Goal: Task Accomplishment & Management: Manage account settings

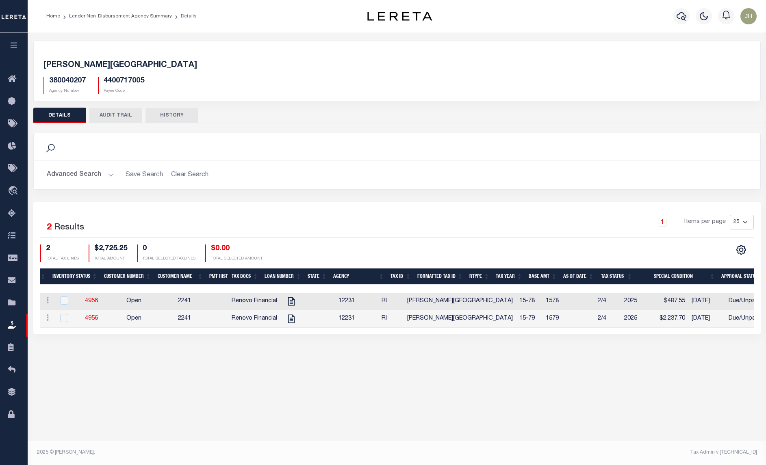
scroll to position [0, 74]
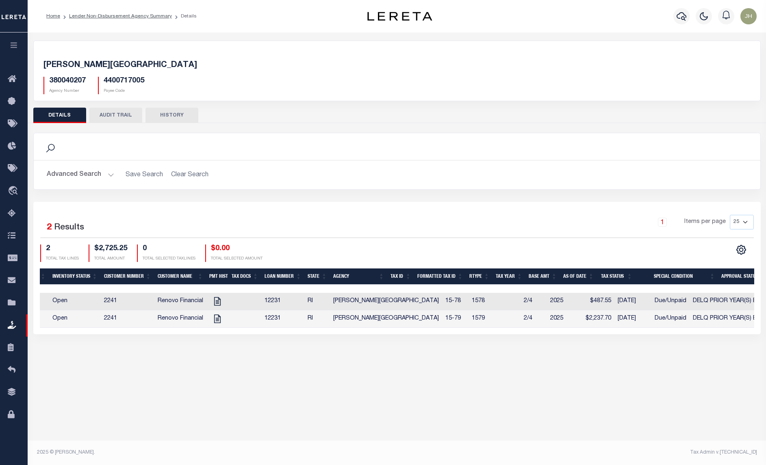
drag, startPoint x: 84, startPoint y: 17, endPoint x: 69, endPoint y: 23, distance: 15.9
click at [84, 17] on link "Lender Non-Disbursement Agency Summary" at bounding box center [120, 16] width 103 height 5
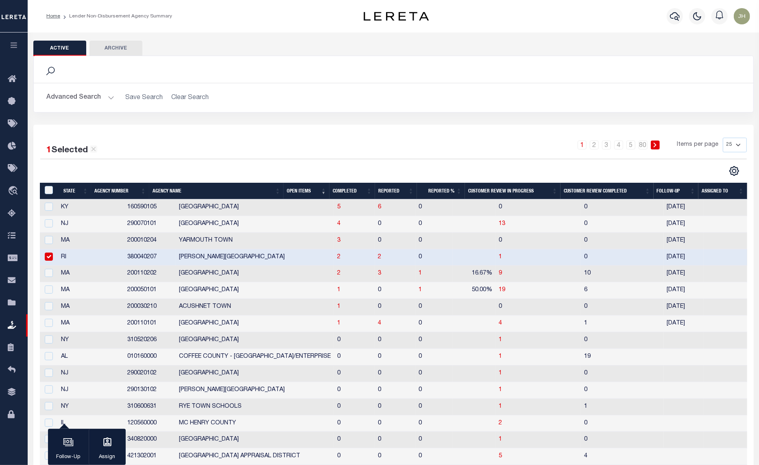
click at [51, 259] on input "checkbox" at bounding box center [49, 257] width 8 height 8
checkbox input "false"
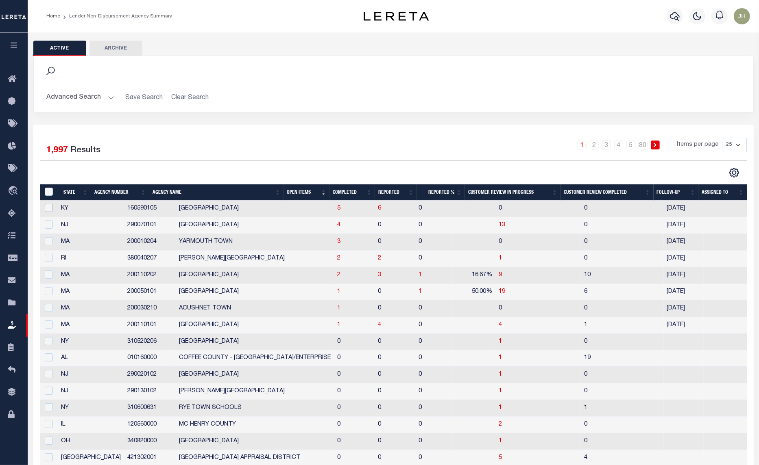
click at [50, 210] on input "checkbox" at bounding box center [49, 208] width 8 height 8
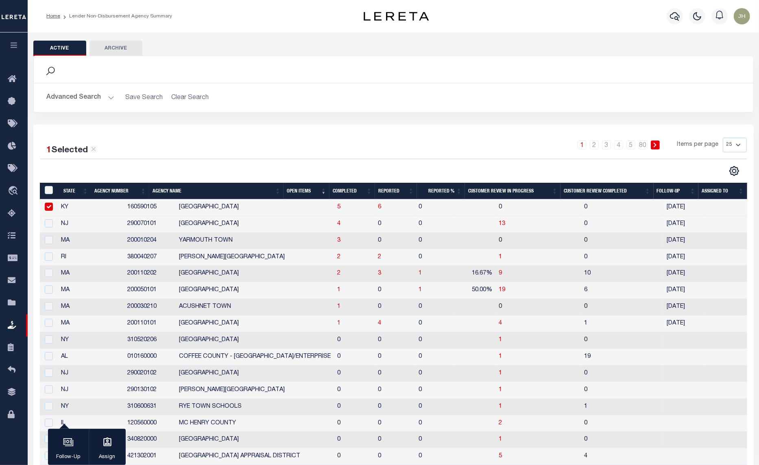
click at [51, 206] on input "checkbox" at bounding box center [49, 207] width 8 height 8
checkbox input "false"
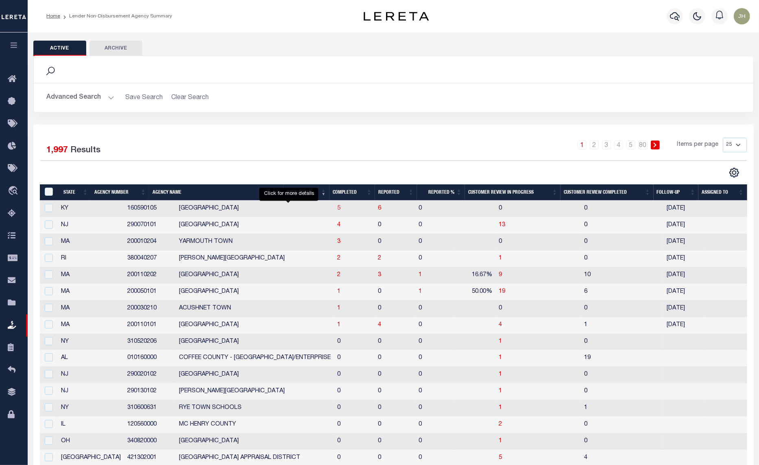
click at [337, 211] on span "5" at bounding box center [338, 209] width 3 height 6
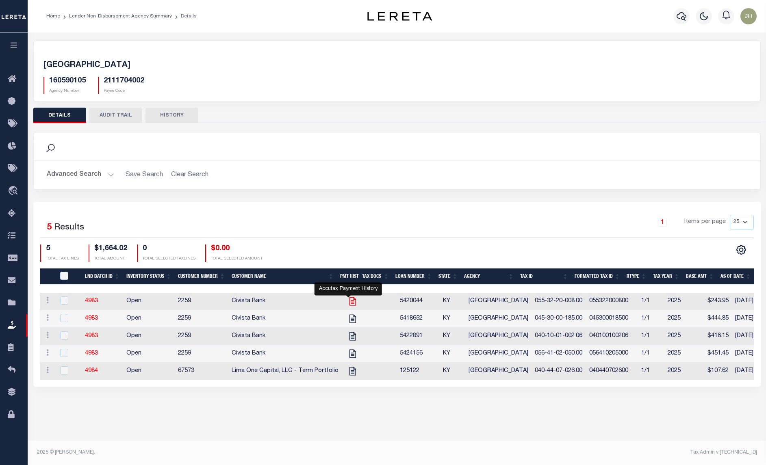
click at [348, 306] on icon "" at bounding box center [353, 301] width 11 height 11
checkbox input "true"
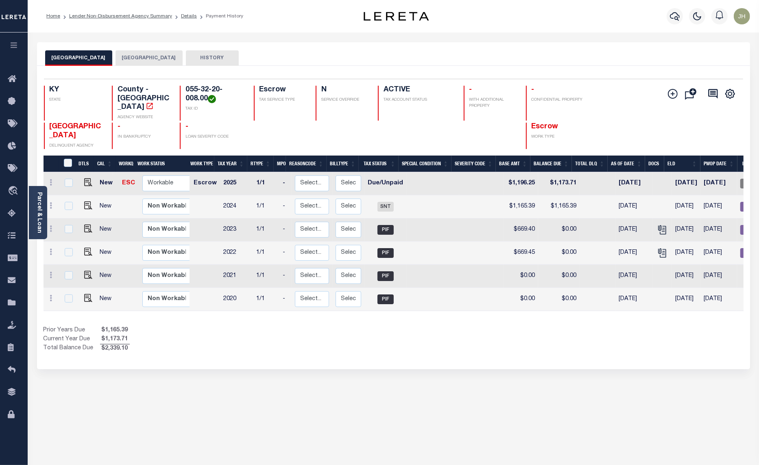
click at [134, 56] on button "[GEOGRAPHIC_DATA]" at bounding box center [148, 57] width 67 height 15
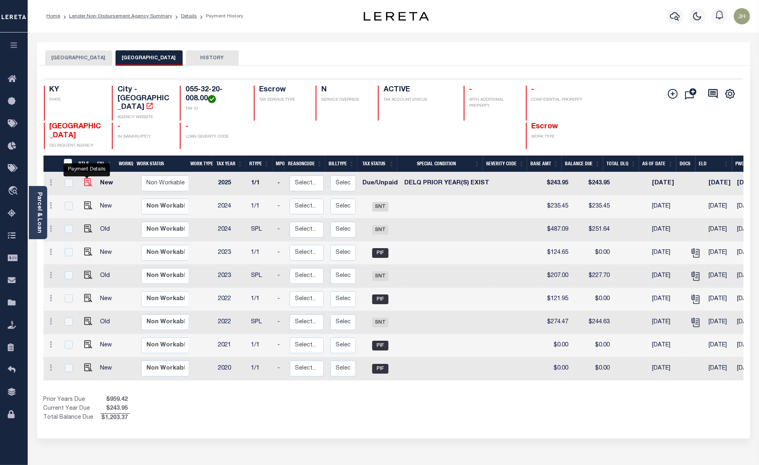
click at [85, 178] on img "" at bounding box center [88, 182] width 8 height 8
checkbox input "true"
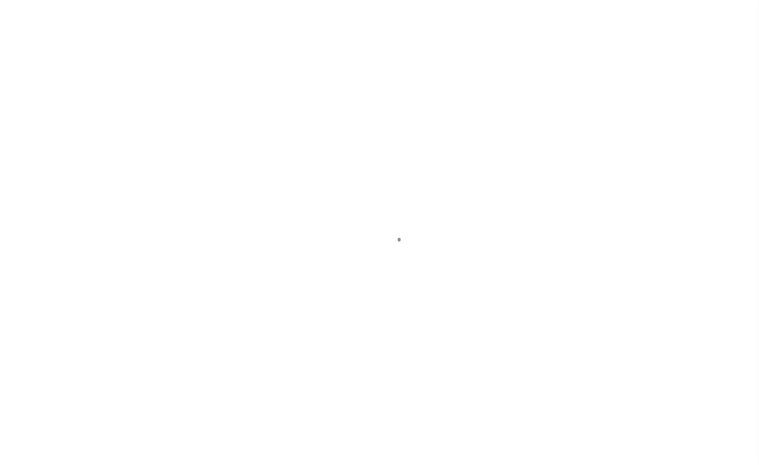
select select "DUE"
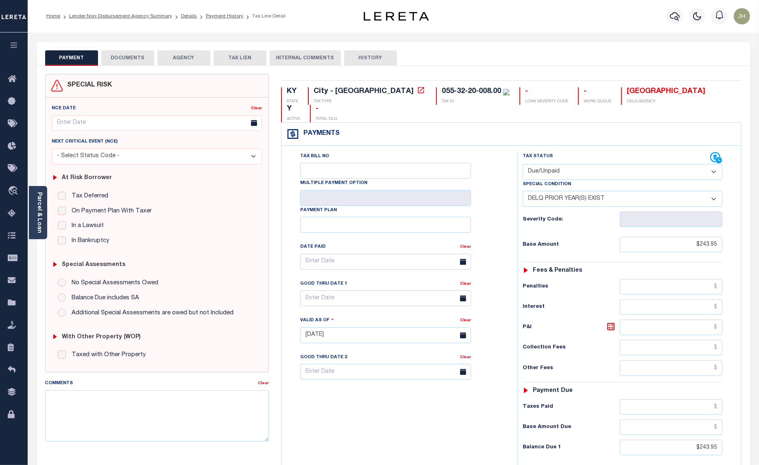
click at [614, 191] on select "-- Select Special Condition -- 3RD PARTY TAX LIEN AGENCY TAX LIEN (A.K.A Inside…" at bounding box center [622, 199] width 200 height 16
select select "0"
click at [522, 191] on select "-- Select Special Condition -- 3RD PARTY TAX LIEN AGENCY TAX LIEN (A.K.A Inside…" at bounding box center [622, 199] width 200 height 16
type input "[DATE]"
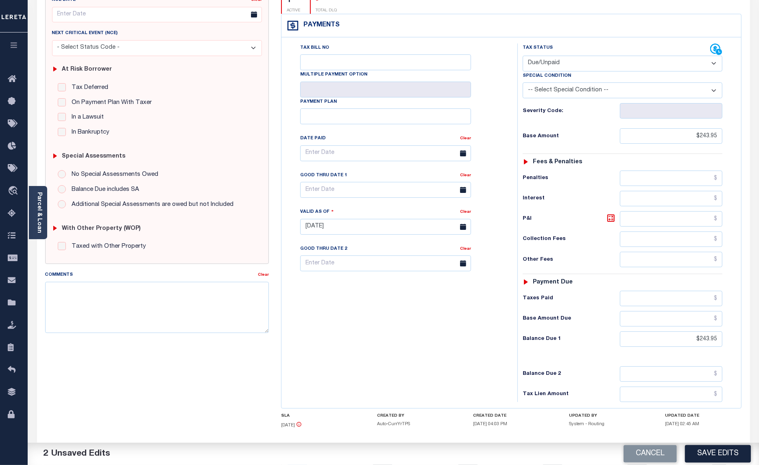
scroll to position [138, 0]
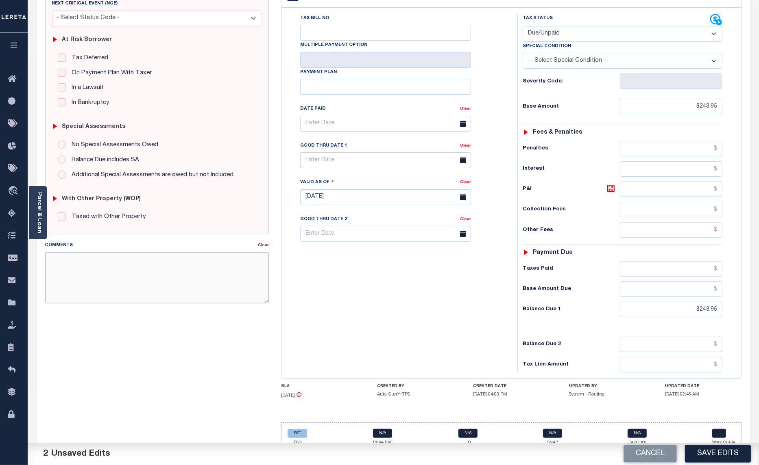
click at [174, 270] on textarea "Comments" at bounding box center [157, 277] width 224 height 51
click at [107, 273] on textarea "NO PRIOR DELQ. CITY TAX, HOWEVER 2025 STORMWATER/WAST FEE IS DELQ. BASE $" at bounding box center [157, 277] width 224 height 51
click at [172, 276] on textarea "NO PRIOR DELQ. CITY TAX, HOWEVER 2025 STORMWATER/WAST FEE IS DELQ. BASE $242.84…" at bounding box center [157, 277] width 224 height 51
click at [179, 264] on textarea "NO PRIOR DELQ. CITY TAX, HOWEVER 2025 STORMWATER/WAST FEE IS DELQ. BASE $242.84…" at bounding box center [157, 277] width 224 height 51
click at [165, 269] on textarea "NO PRIOR DELQ. CITY TAX, HOWEVER 2025 STORMWATER/WAST FEE IS DELQ. BASE $242.84…" at bounding box center [157, 277] width 224 height 51
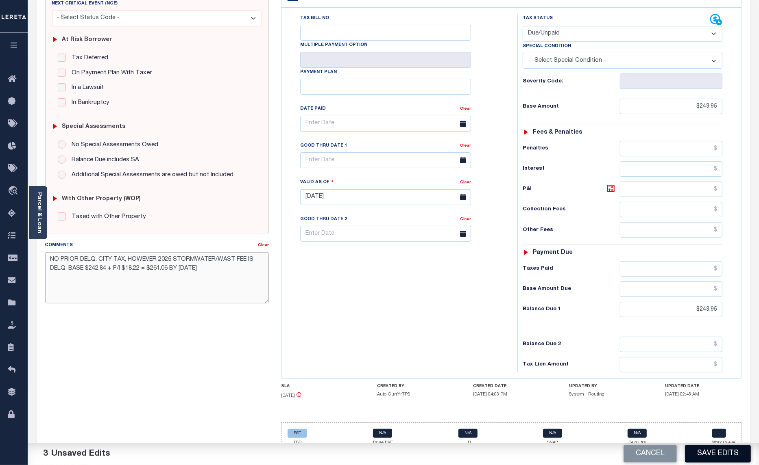
type textarea "NO PRIOR DELQ. CITY TAX, HOWEVER 2025 STORMWATER/WAST FEE IS DELQ. BASE $242.84…"
click at [711, 454] on button "Save Edits" at bounding box center [718, 454] width 66 height 17
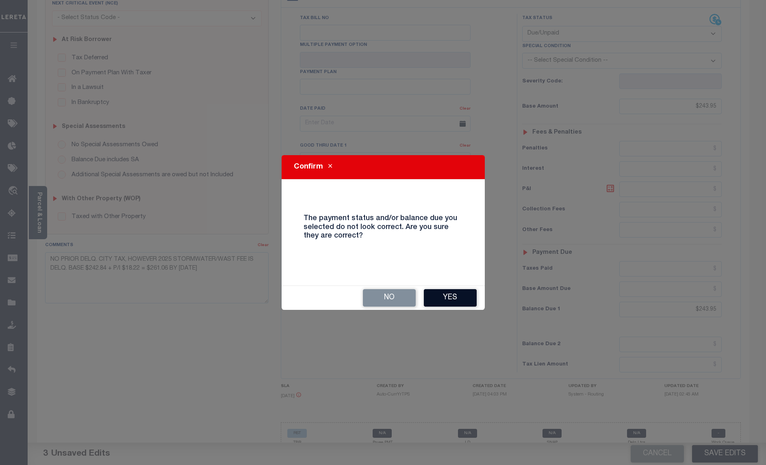
click at [457, 300] on button "Yes" at bounding box center [450, 297] width 53 height 17
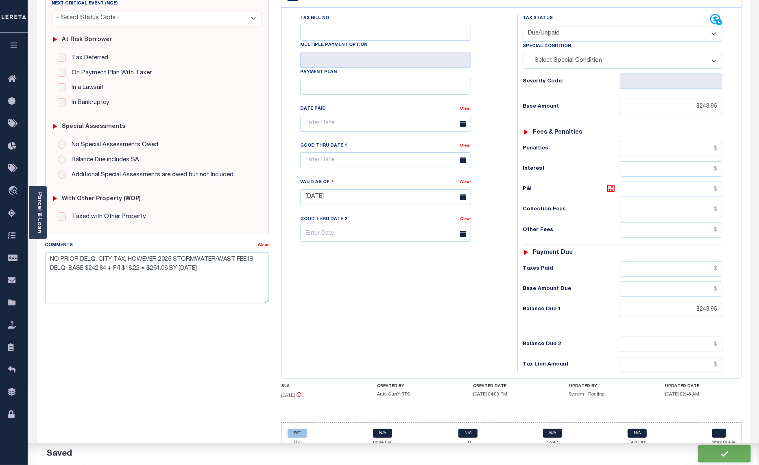
checkbox input "false"
type input "$243.95"
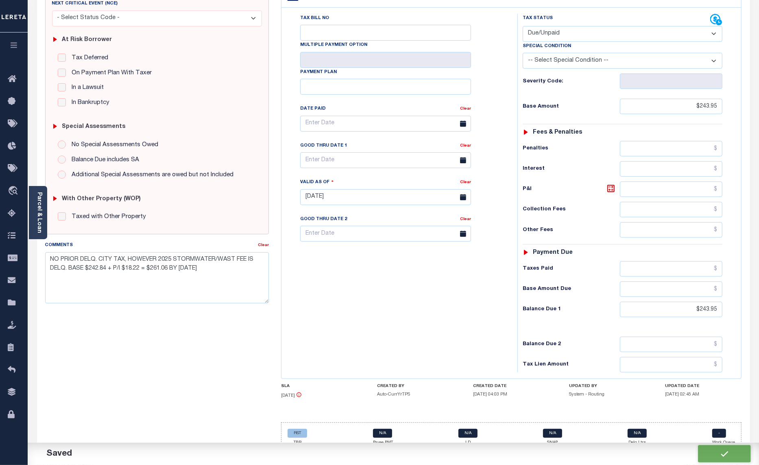
type input "$243.95"
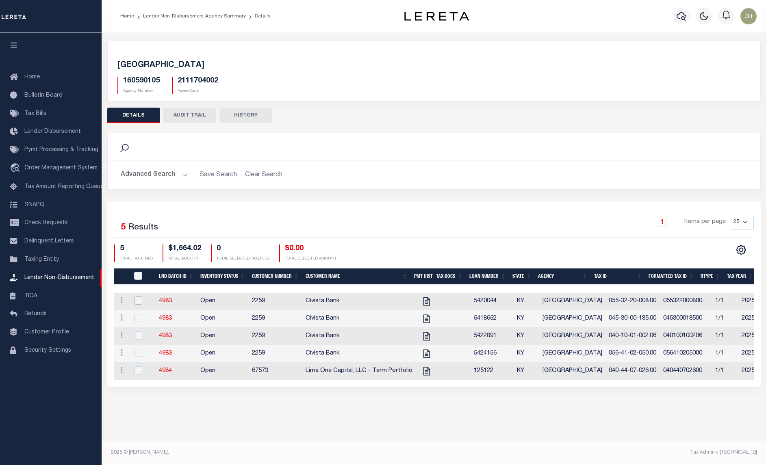
click at [137, 304] on input "checkbox" at bounding box center [138, 301] width 8 height 8
checkbox input "true"
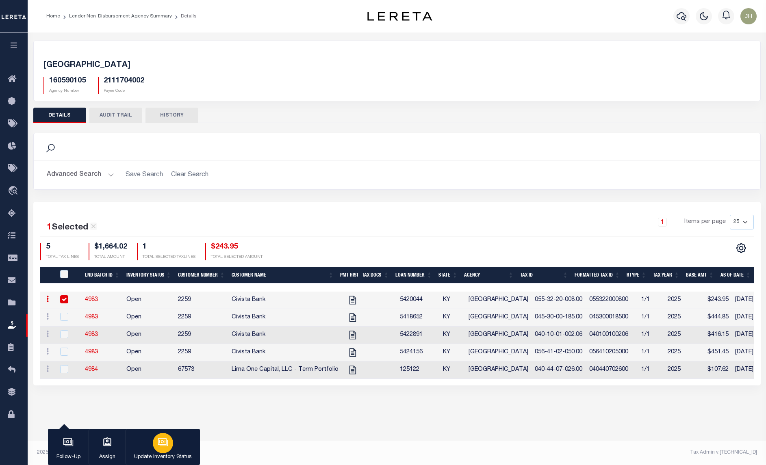
click at [156, 441] on div "button" at bounding box center [163, 443] width 20 height 20
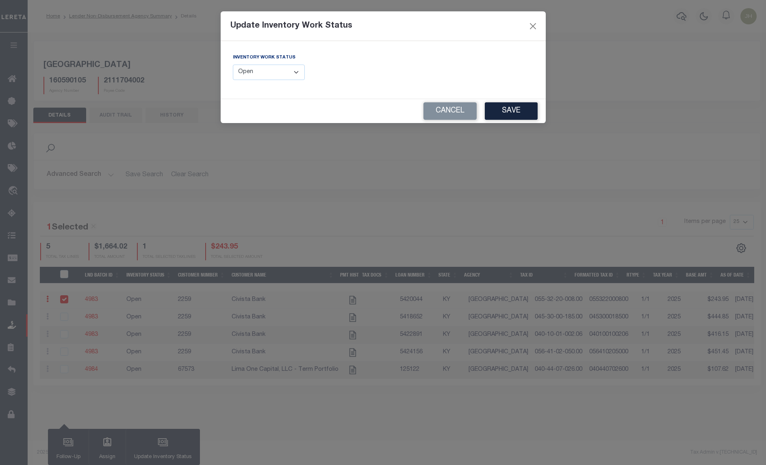
drag, startPoint x: 300, startPoint y: 71, endPoint x: 292, endPoint y: 78, distance: 10.1
click at [300, 71] on select "--Select-- Open Completed Reported" at bounding box center [269, 73] width 72 height 16
select select "Completed"
click at [233, 65] on select "--Select-- Open Completed Reported" at bounding box center [269, 73] width 72 height 16
click at [506, 111] on button "Save" at bounding box center [511, 110] width 53 height 17
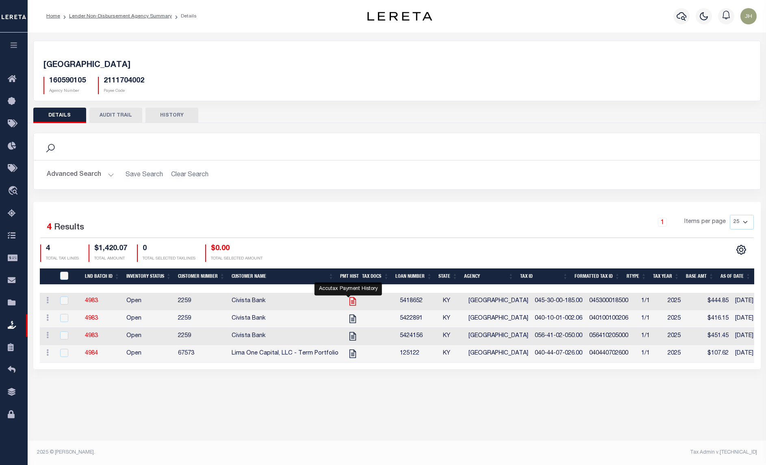
click at [349, 305] on icon at bounding box center [352, 302] width 7 height 9
checkbox input "true"
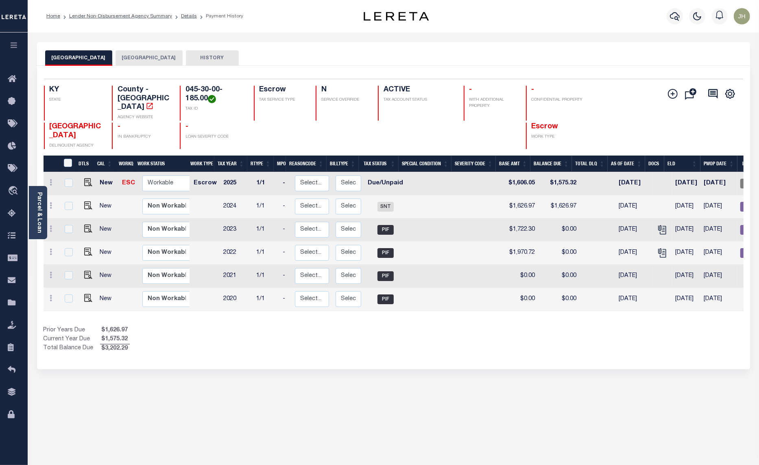
click at [127, 58] on button "[GEOGRAPHIC_DATA]" at bounding box center [148, 57] width 67 height 15
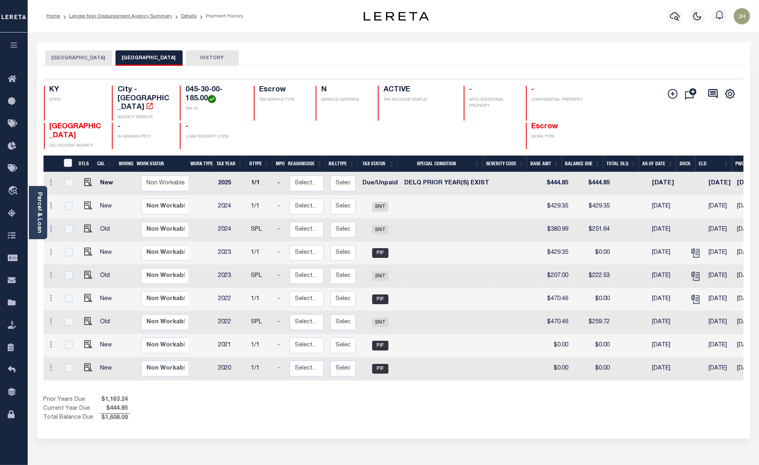
click at [83, 57] on button "[GEOGRAPHIC_DATA]" at bounding box center [78, 57] width 67 height 15
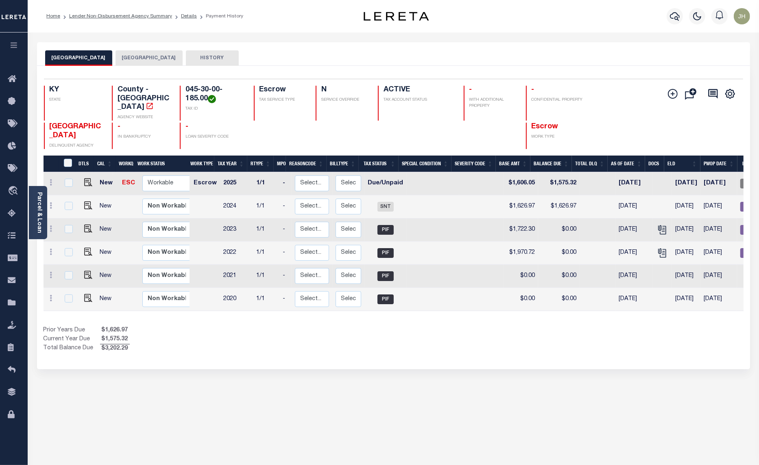
click at [141, 57] on button "[GEOGRAPHIC_DATA]" at bounding box center [148, 57] width 67 height 15
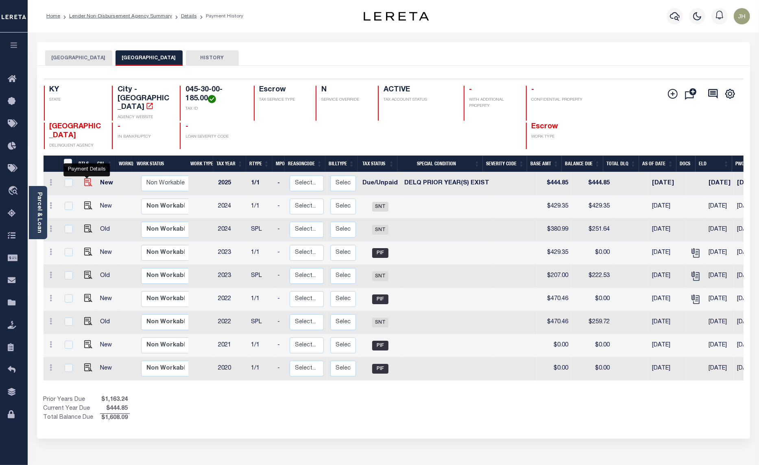
click at [86, 178] on img "" at bounding box center [88, 182] width 8 height 8
checkbox input "true"
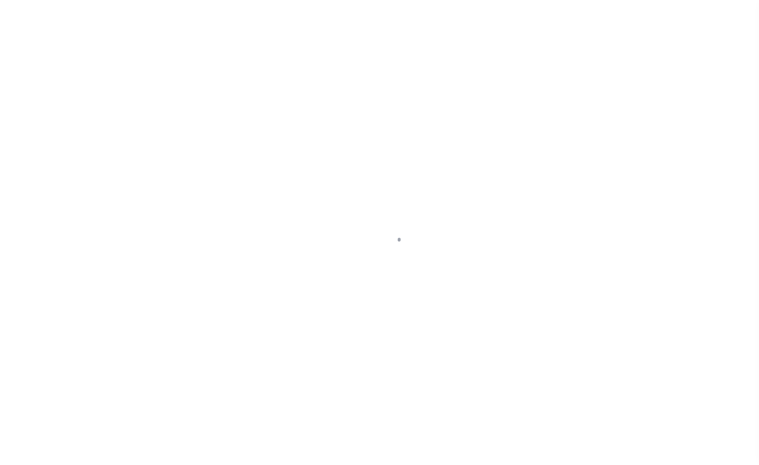
select select "DUE"
select select "18"
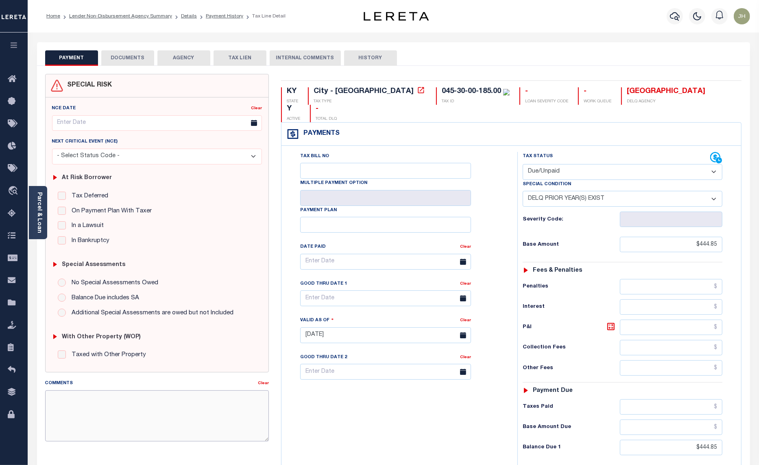
click at [89, 412] on textarea "Comments" at bounding box center [157, 416] width 224 height 51
type textarea "1"
click at [152, 407] on textarea "NO PRIOR YEAR DELQ CITY TAX. HOWEVER, 2025 STORMWATER FEE AND WASTEWATER IS DEL…" at bounding box center [157, 416] width 224 height 51
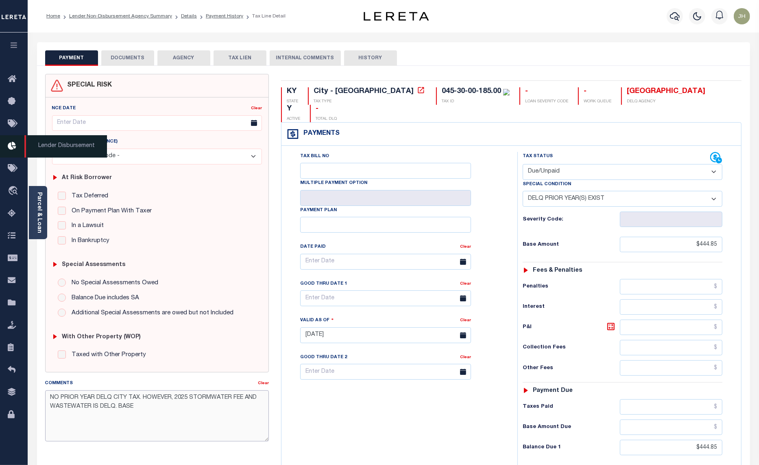
type textarea "NO PRIOR YEAR DELQ CITY TAX. HOWEVER, 2025 STORMWATER FEE AND WASTEWATER IS DEL…"
type input "[DATE]"
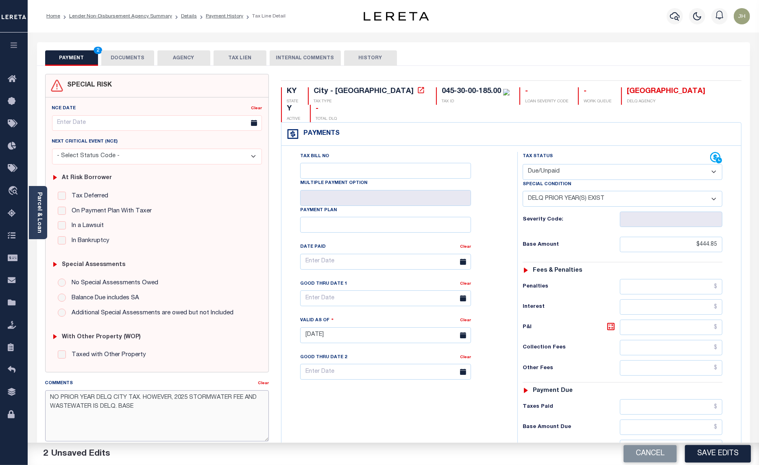
click at [145, 411] on textarea "NO PRIOR YEAR DELQ CITY TAX. HOWEVER, 2025 STORMWATER FEE AND WASTEWATER IS DEL…" at bounding box center [157, 416] width 224 height 51
click at [182, 409] on textarea "NO PRIOR YEAR DELQ CITY TAX. HOWEVER, 2025 STORMWATER FEE AND WASTEWATER IS DEL…" at bounding box center [157, 416] width 224 height 51
click at [212, 412] on textarea "NO PRIOR YEAR DELQ CITY TAX. HOWEVER, 2025 STORMWATER FEE AND WASTEWATER IS DEL…" at bounding box center [157, 416] width 224 height 51
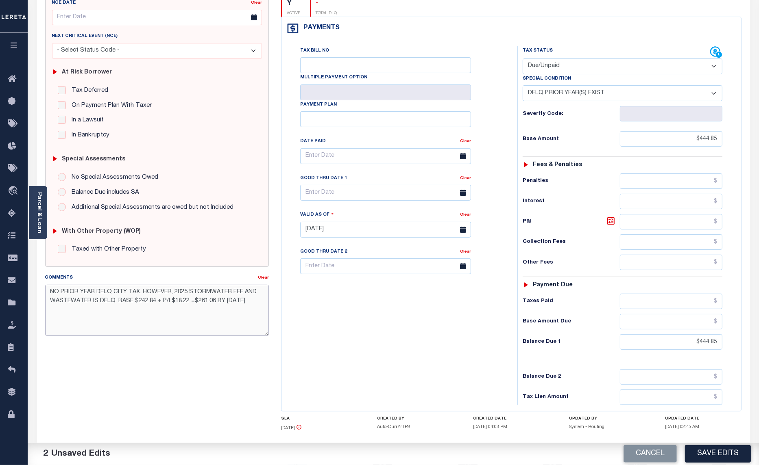
scroll to position [138, 0]
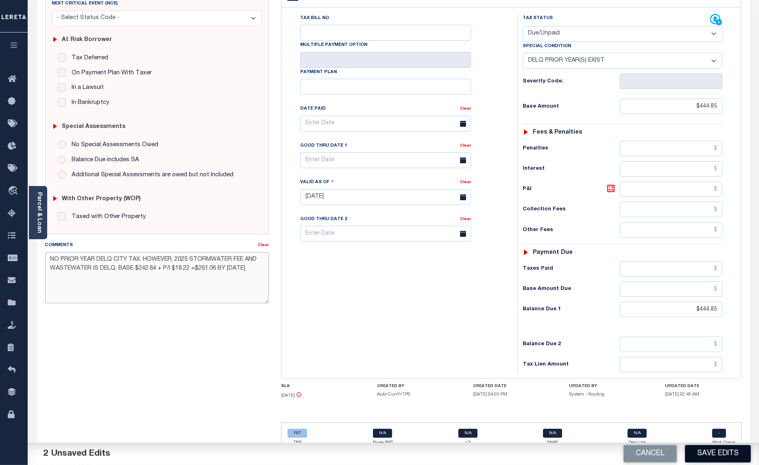
type textarea "NO PRIOR YEAR DELQ CITY TAX. HOWEVER, 2025 STORMWATER FEE AND WASTEWATER IS DEL…"
click at [730, 454] on button "Save Edits" at bounding box center [718, 454] width 66 height 17
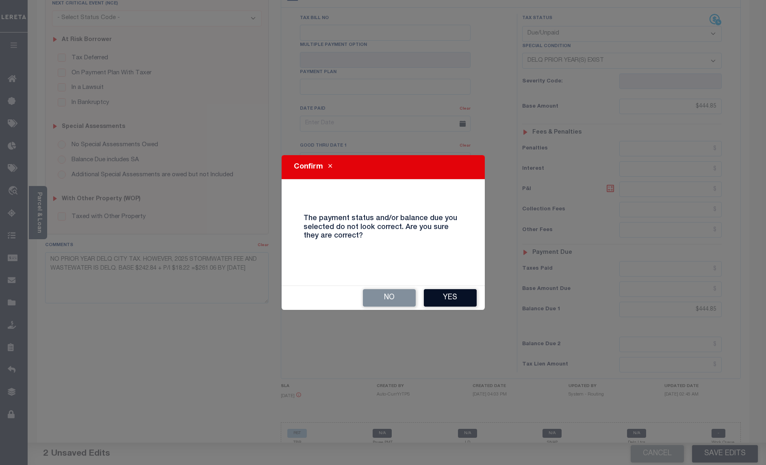
click at [438, 298] on button "Yes" at bounding box center [450, 297] width 53 height 17
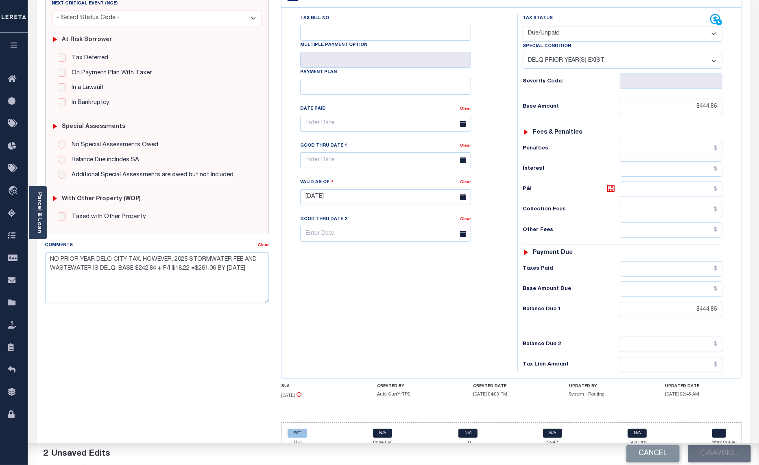
checkbox input "false"
type input "0"
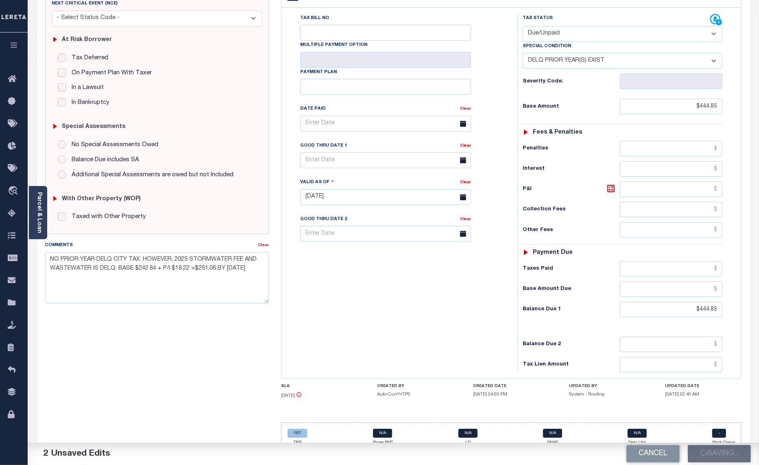
type input "$444.85"
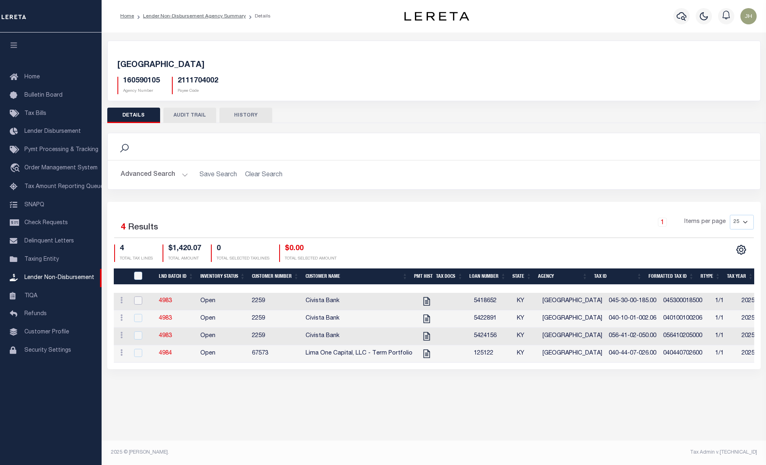
click at [137, 302] on input "checkbox" at bounding box center [138, 301] width 8 height 8
checkbox input "true"
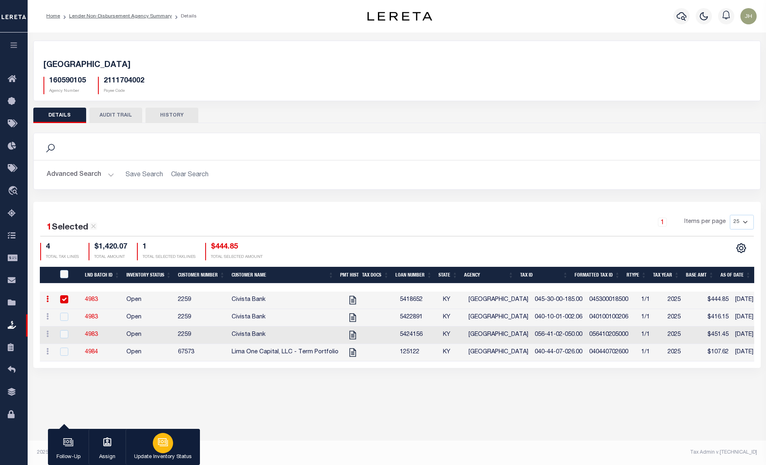
click at [161, 440] on icon "button" at bounding box center [163, 442] width 11 height 11
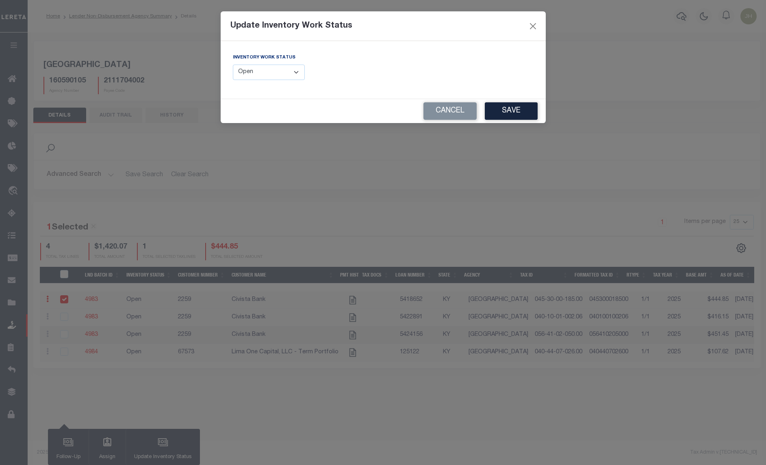
click at [296, 74] on select "--Select-- Open Completed Reported" at bounding box center [269, 73] width 72 height 16
select select "Completed"
click at [233, 65] on select "--Select-- Open Completed Reported" at bounding box center [269, 73] width 72 height 16
click at [505, 111] on button "Save" at bounding box center [511, 110] width 53 height 17
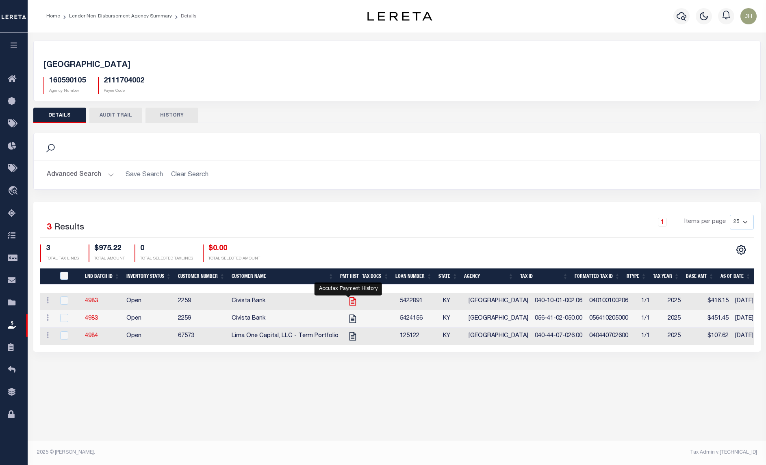
click at [348, 306] on icon at bounding box center [353, 301] width 11 height 11
checkbox input "true"
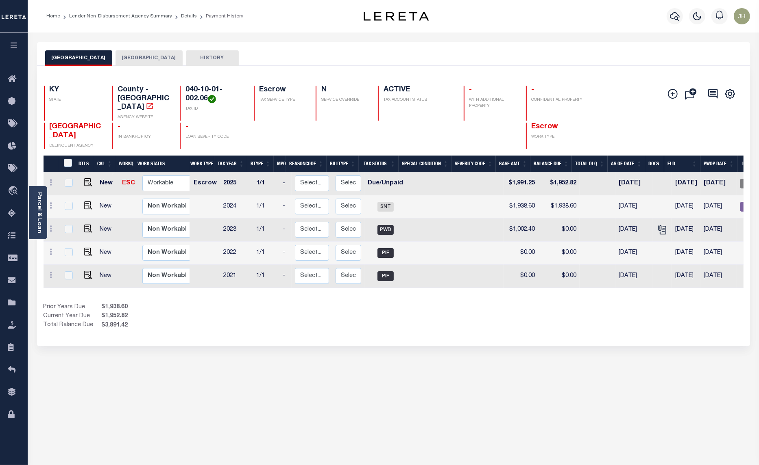
click at [129, 55] on button "[GEOGRAPHIC_DATA]" at bounding box center [148, 57] width 67 height 15
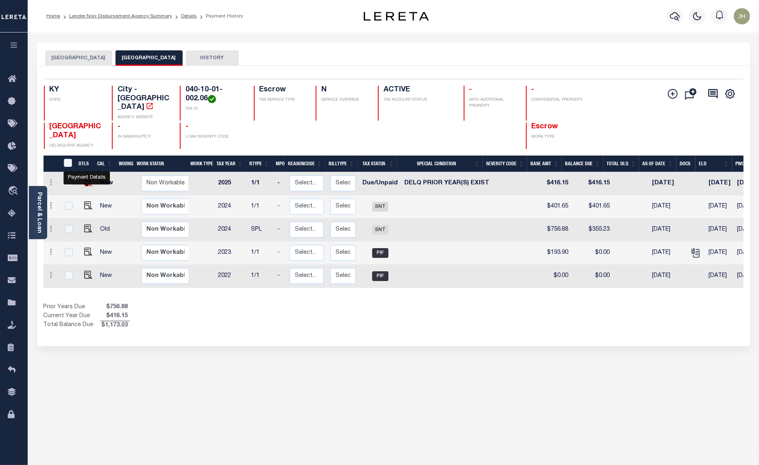
click at [89, 178] on img "" at bounding box center [88, 182] width 8 height 8
checkbox input "true"
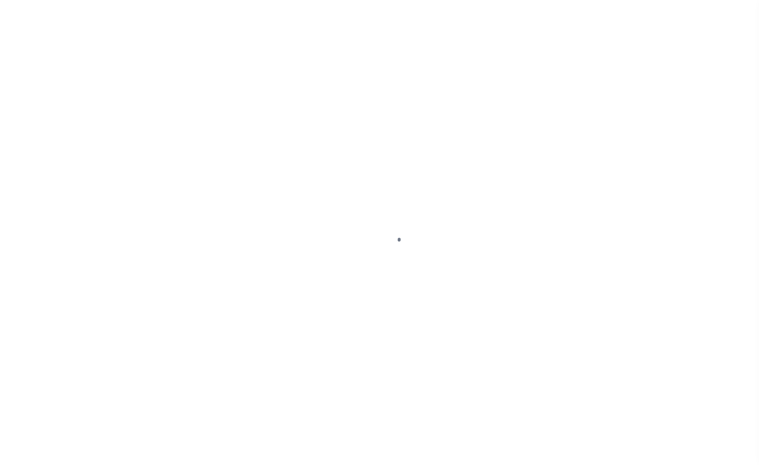
select select "DUE"
select select "18"
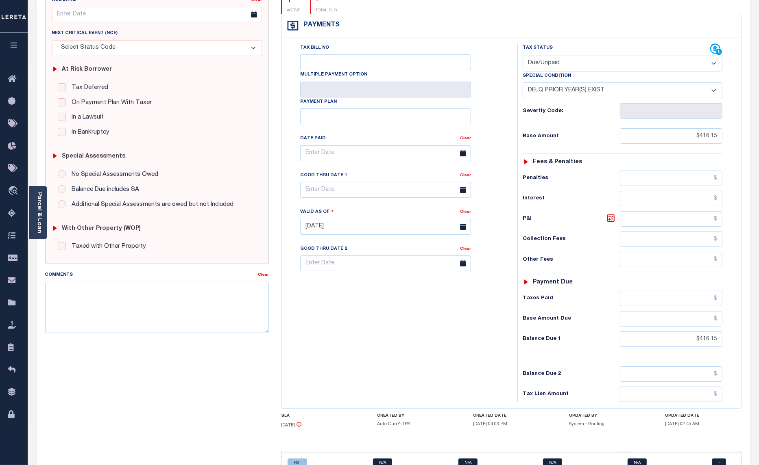
scroll to position [138, 0]
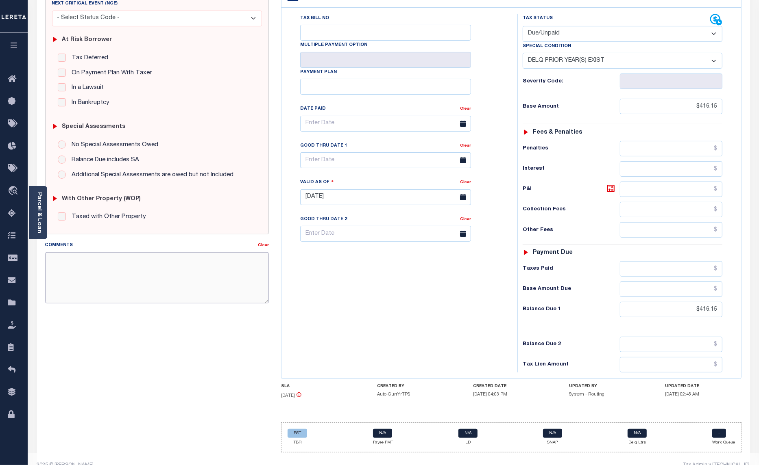
click at [184, 279] on textarea "Comments" at bounding box center [157, 277] width 224 height 51
click at [178, 263] on textarea "NO PRIOR YEAR DELQ. CITY TAX. HOWEVER, STORMWATER FEE, WASTE FEE AND" at bounding box center [157, 277] width 224 height 51
click at [118, 272] on textarea "NO PRIOR YEAR DELQ. CITY TAX. HOWEVER, 2025 STORMWATER FEE, WASTE FEE AND" at bounding box center [157, 277] width 224 height 51
type textarea "NO PRIOR YEAR DELQ. CITY TAX. HOWEVER, 2025 STORMWATER FEE, WASTE FEE AND EXTRA…"
type input "[DATE]"
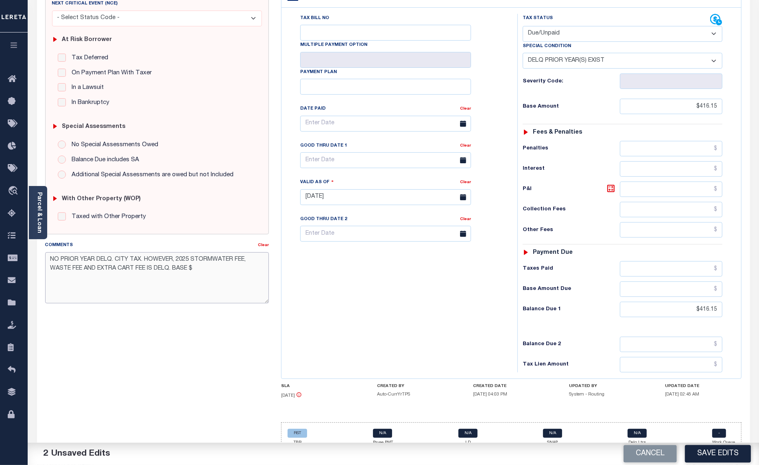
click at [212, 274] on textarea "NO PRIOR YEAR DELQ. CITY TAX. HOWEVER, 2025 STORMWATER FEE, WASTE FEE AND EXTRA…" at bounding box center [157, 277] width 224 height 51
click at [254, 276] on textarea "NO PRIOR YEAR DELQ. CITY TAX. HOWEVER, 2025 STORMWATER FEE, WASTE FEE AND EXTRA…" at bounding box center [157, 277] width 224 height 51
click at [267, 271] on textarea "NO PRIOR YEAR DELQ. CITY TAX. HOWEVER, 2025 STORMWATER FEE, WASTE FEE AND EXTRA…" at bounding box center [157, 277] width 224 height 51
type textarea "NO PRIOR YEAR DELQ. CITY TAX. HOWEVER, 2025 STORMWATER FEE, WASTE FEE AND EXTRA…"
click at [712, 454] on button "Save Edits" at bounding box center [718, 454] width 66 height 17
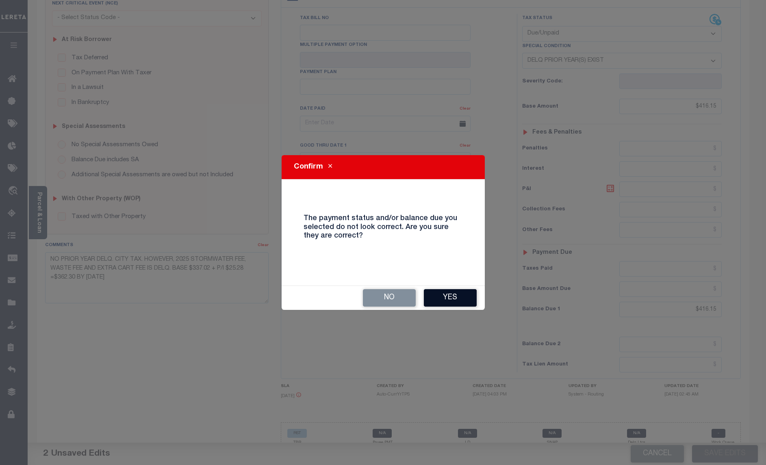
click at [452, 295] on button "Yes" at bounding box center [450, 297] width 53 height 17
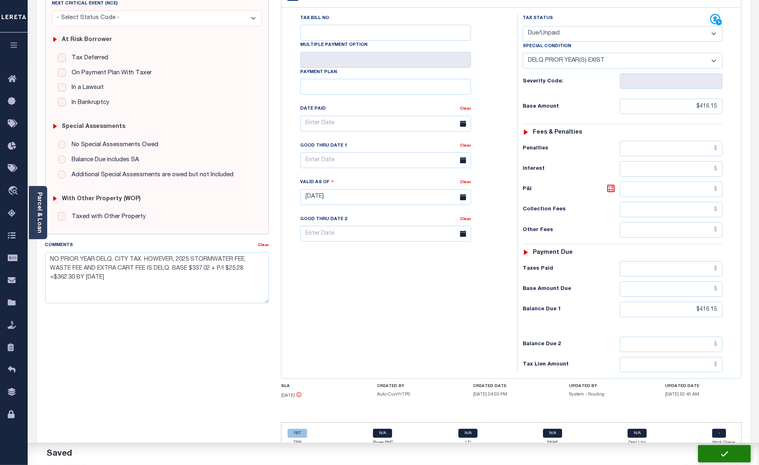
checkbox input "false"
type input "0"
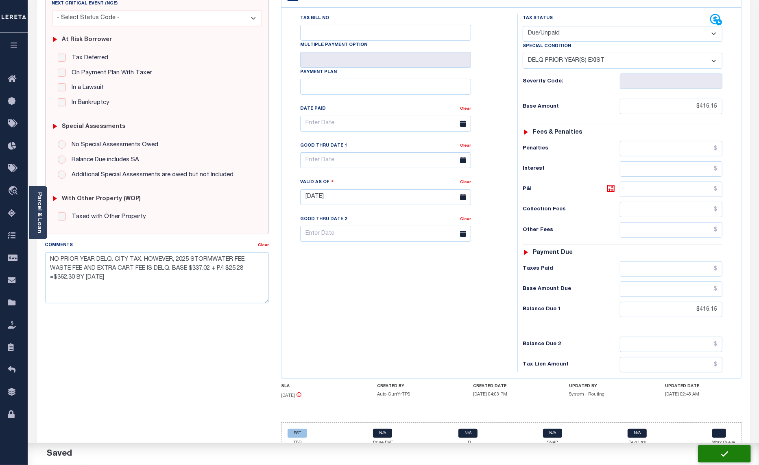
type input "$416.15"
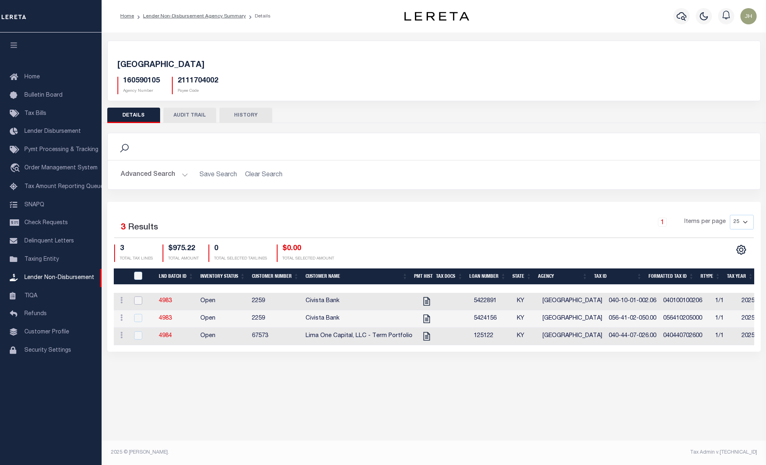
click at [138, 304] on input "checkbox" at bounding box center [138, 301] width 8 height 8
checkbox input "true"
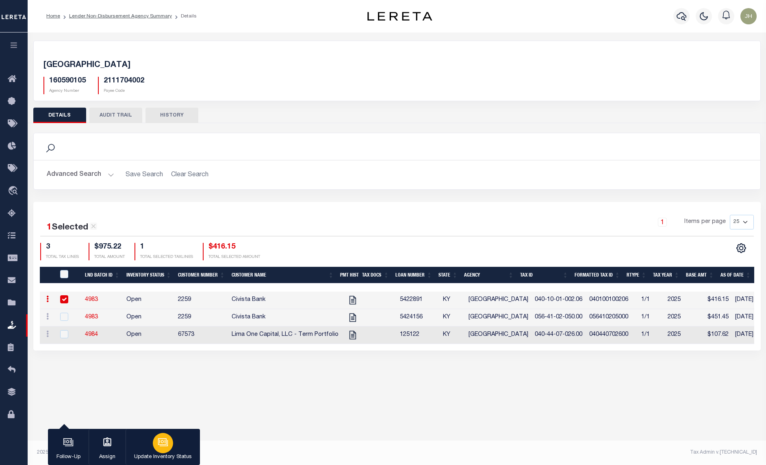
click at [154, 441] on div "button" at bounding box center [163, 443] width 20 height 20
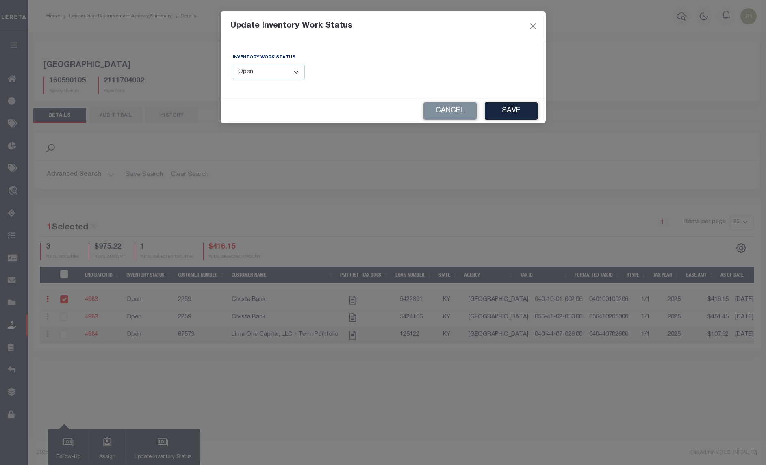
click at [299, 74] on select "--Select-- Open Completed Reported" at bounding box center [269, 73] width 72 height 16
select select "Completed"
click at [233, 65] on select "--Select-- Open Completed Reported" at bounding box center [269, 73] width 72 height 16
click at [498, 111] on button "Save" at bounding box center [511, 110] width 53 height 17
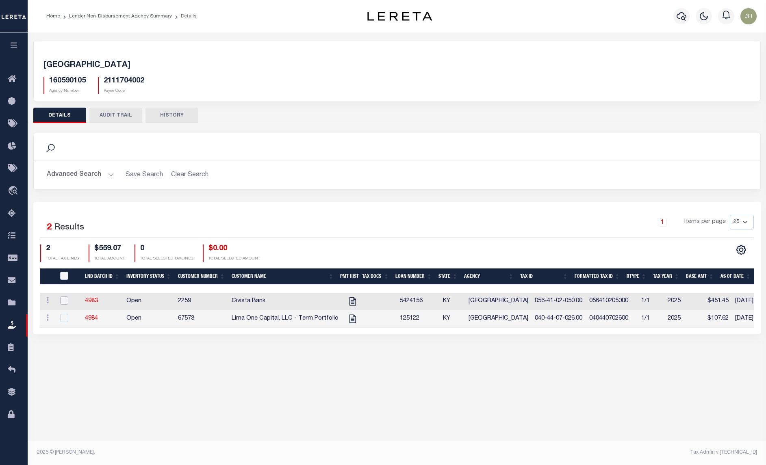
click at [66, 303] on input "checkbox" at bounding box center [64, 301] width 8 height 8
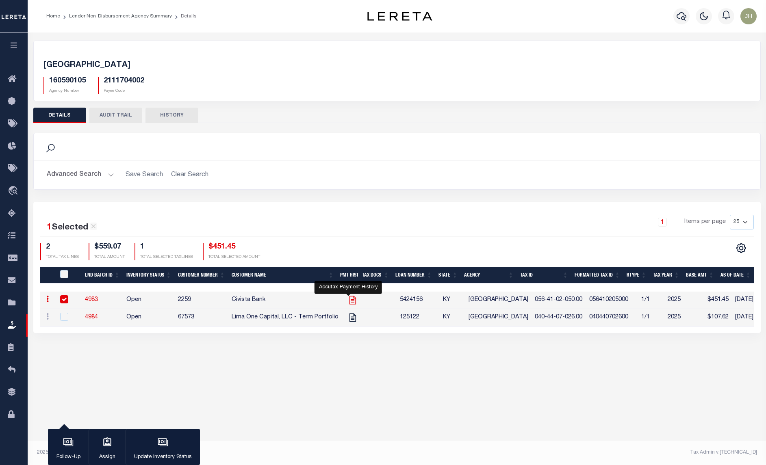
click at [349, 302] on icon at bounding box center [352, 300] width 7 height 9
checkbox input "false"
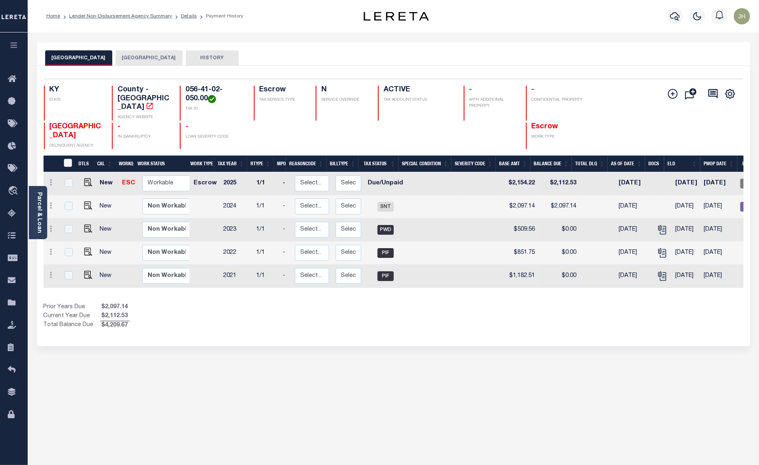
click at [140, 59] on button "[GEOGRAPHIC_DATA]" at bounding box center [148, 57] width 67 height 15
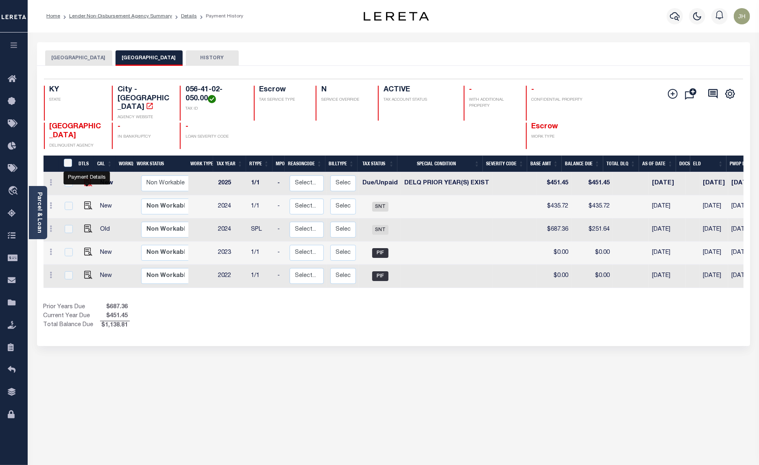
click at [84, 178] on img "" at bounding box center [88, 182] width 8 height 8
checkbox input "true"
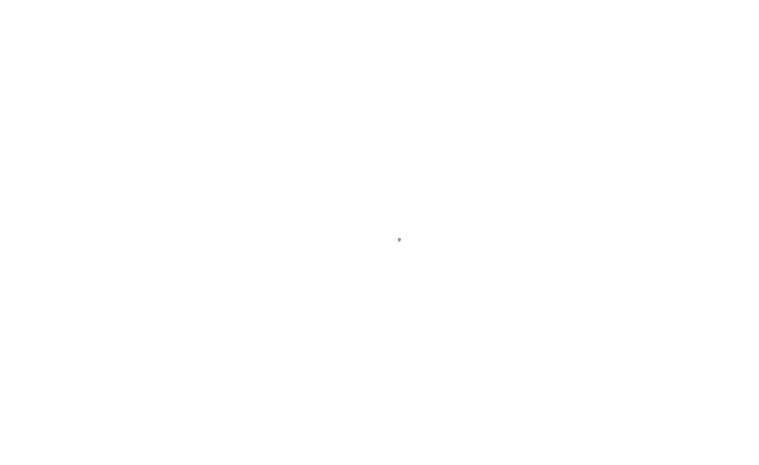
select select "DUE"
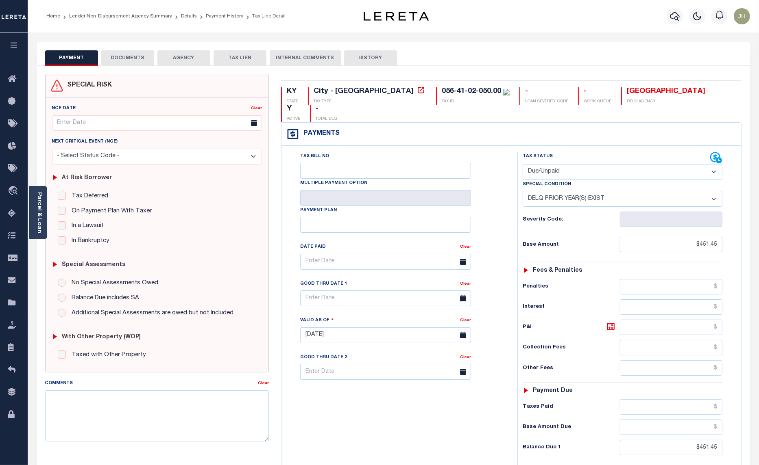
click at [630, 191] on select "-- Select Special Condition -- 3RD PARTY TAX LIEN AGENCY TAX LIEN (A.K.A Inside…" at bounding box center [622, 199] width 200 height 16
select select "0"
click at [522, 191] on select "-- Select Special Condition -- 3RD PARTY TAX LIEN AGENCY TAX LIEN (A.K.A Inside…" at bounding box center [622, 199] width 200 height 16
type input "[DATE]"
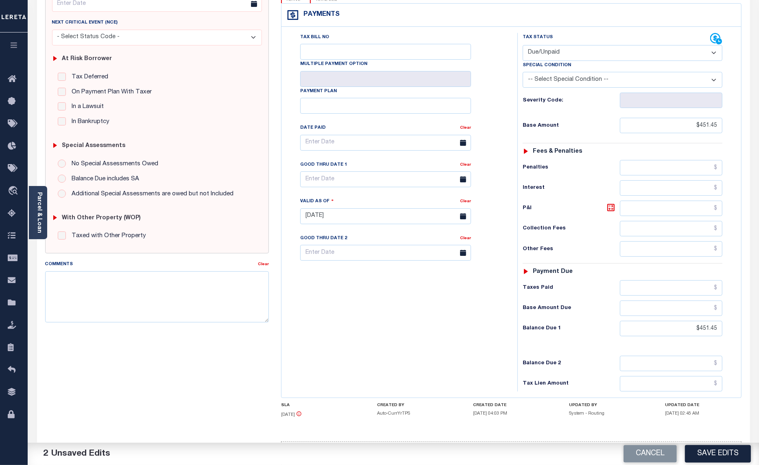
scroll to position [138, 0]
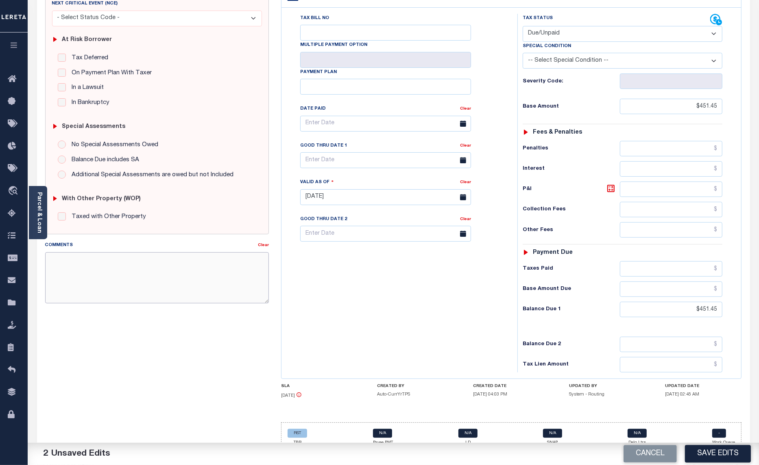
click at [102, 280] on textarea "Comments" at bounding box center [157, 277] width 224 height 51
click at [98, 263] on textarea "NO PRIOR YEAR CITY TAXES." at bounding box center [157, 277] width 224 height 51
click at [157, 261] on textarea "NO PRIOR YEAR DELQ CITY TAXES." at bounding box center [157, 277] width 224 height 51
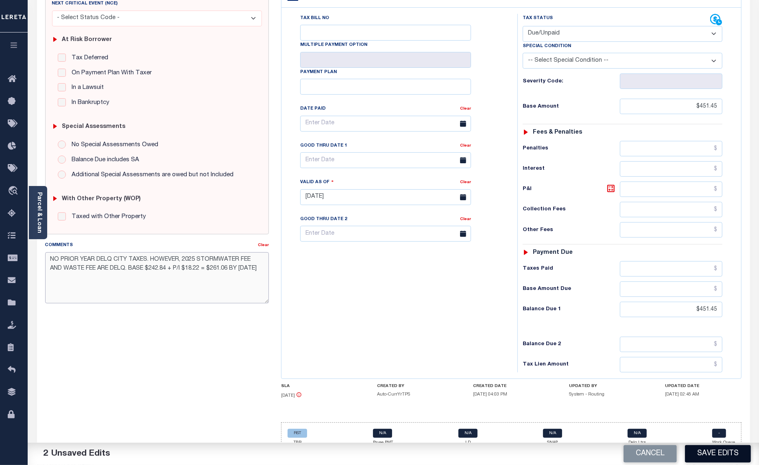
type textarea "NO PRIOR YEAR DELQ CITY TAXES. HOWEVER, 2025 STORMWATER FEE AND WASTE FEE ARE D…"
click at [712, 450] on button "Save Edits" at bounding box center [718, 454] width 66 height 17
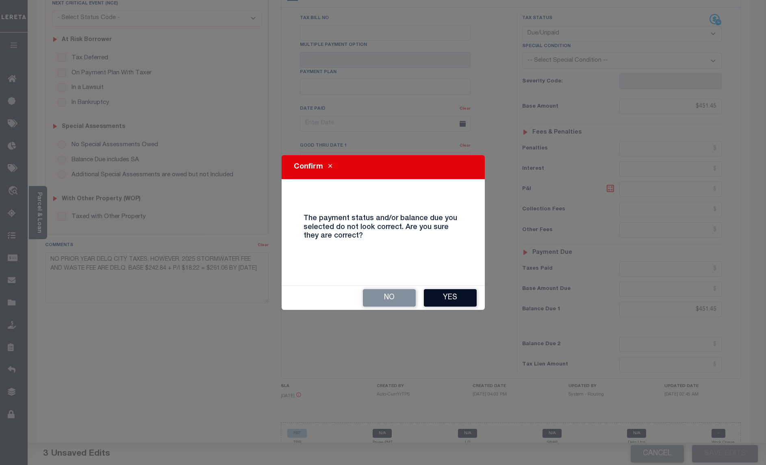
click at [439, 300] on button "Yes" at bounding box center [450, 297] width 53 height 17
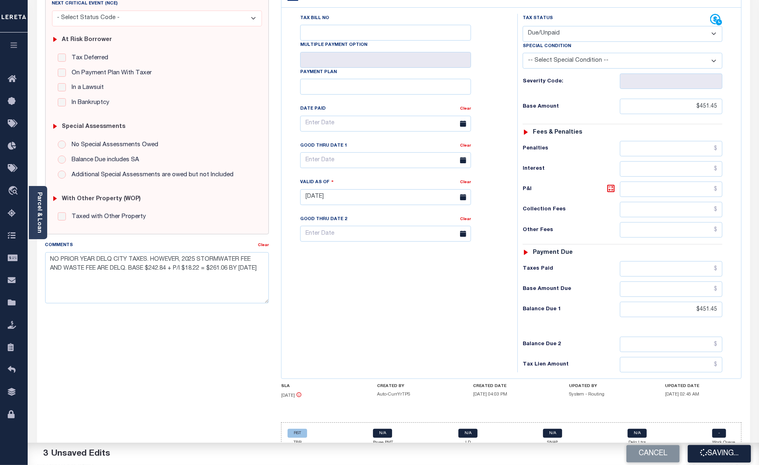
checkbox input "false"
type input "$451.45"
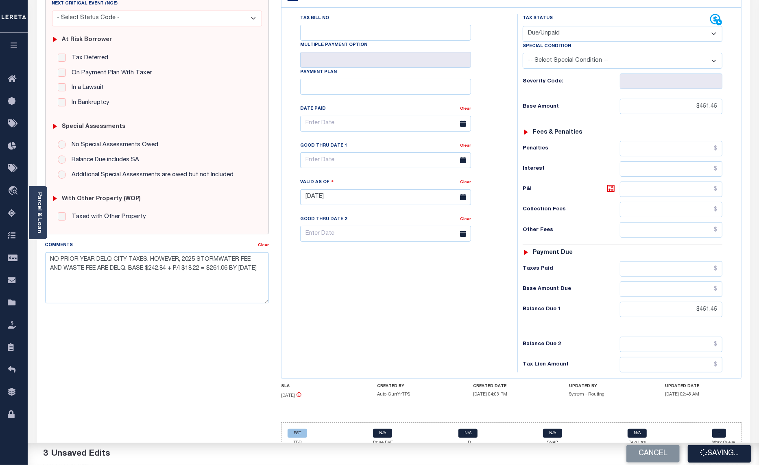
type input "$451.45"
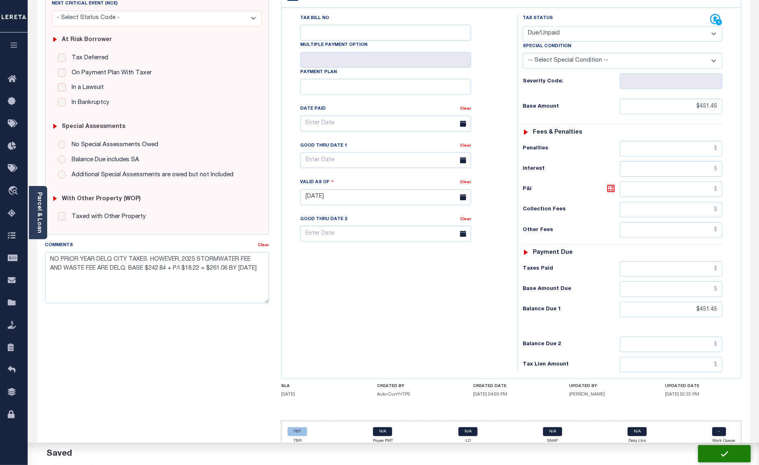
scroll to position [137, 0]
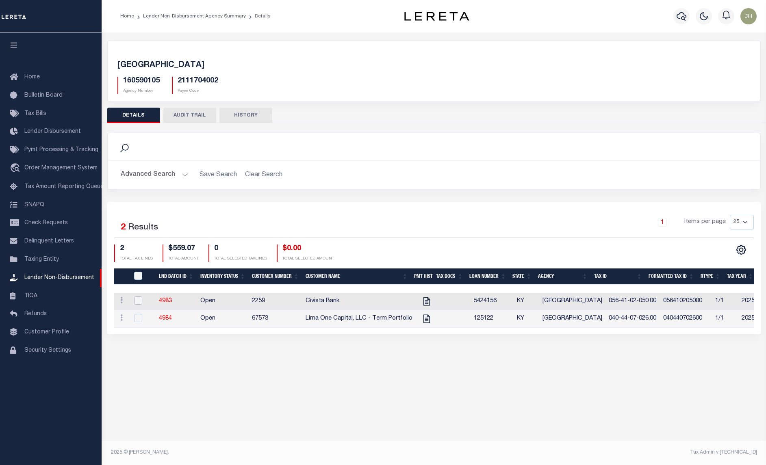
click at [135, 304] on input "checkbox" at bounding box center [138, 301] width 8 height 8
checkbox input "true"
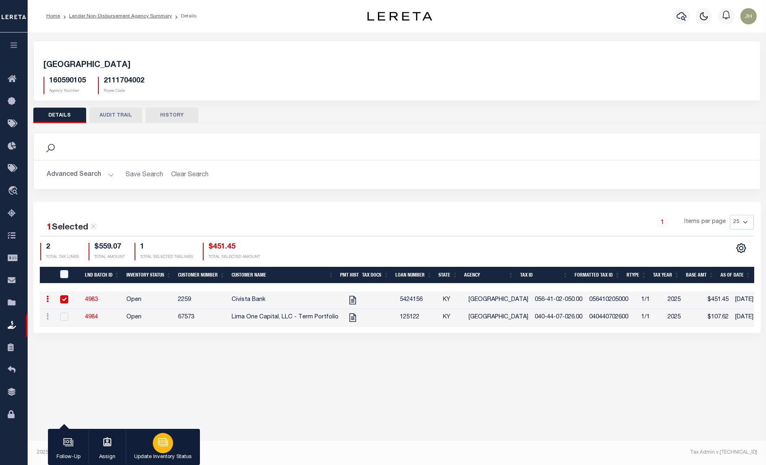
click at [163, 444] on icon "button" at bounding box center [163, 442] width 11 height 11
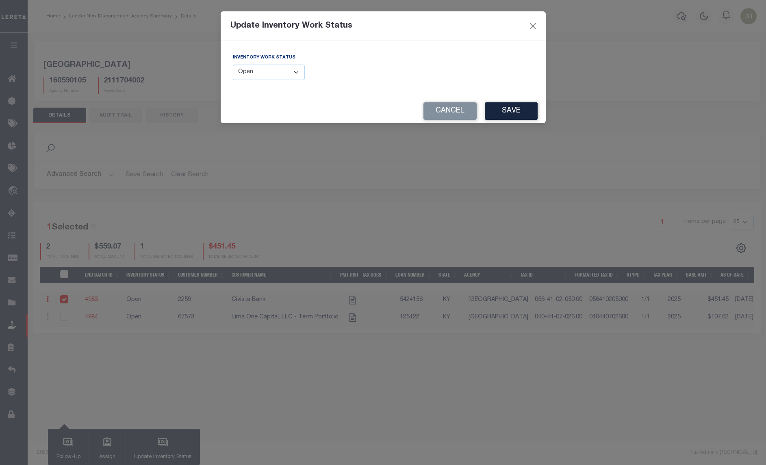
drag, startPoint x: 293, startPoint y: 75, endPoint x: 290, endPoint y: 82, distance: 7.3
click at [293, 75] on select "--Select-- Open Completed Reported" at bounding box center [269, 73] width 72 height 16
select select "Completed"
click at [233, 65] on select "--Select-- Open Completed Reported" at bounding box center [269, 73] width 72 height 16
click at [517, 115] on button "Save" at bounding box center [511, 110] width 53 height 17
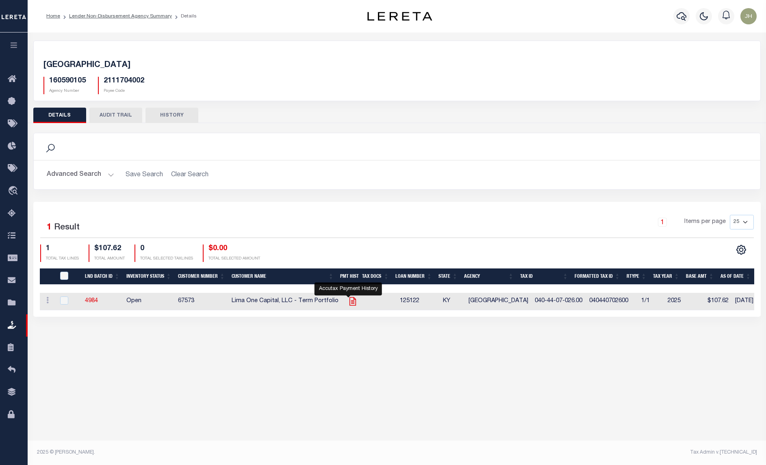
click at [350, 305] on icon at bounding box center [353, 301] width 11 height 11
checkbox input "true"
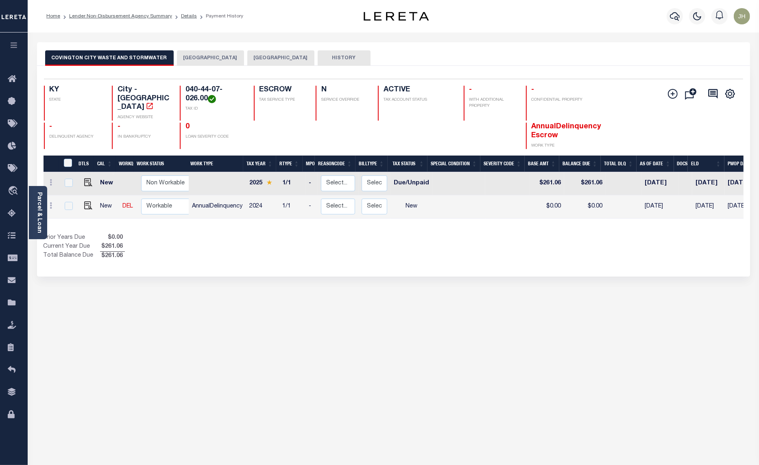
click at [192, 62] on button "[GEOGRAPHIC_DATA]" at bounding box center [210, 57] width 67 height 15
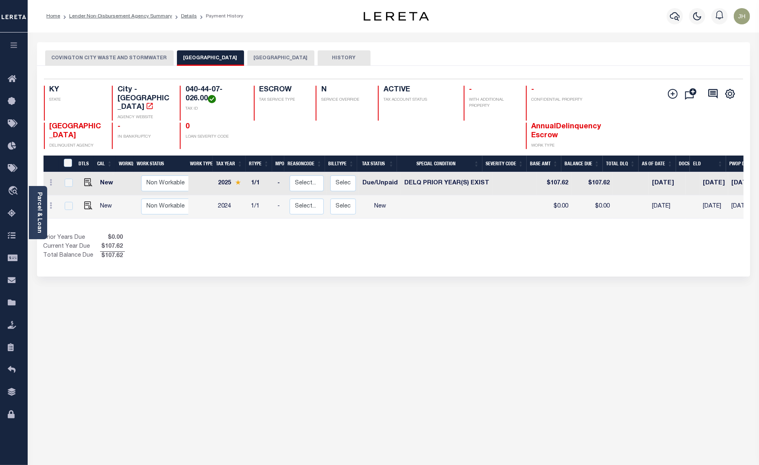
click at [137, 60] on button "COVINGTON CITY WASTE AND STORMWATER" at bounding box center [109, 57] width 128 height 15
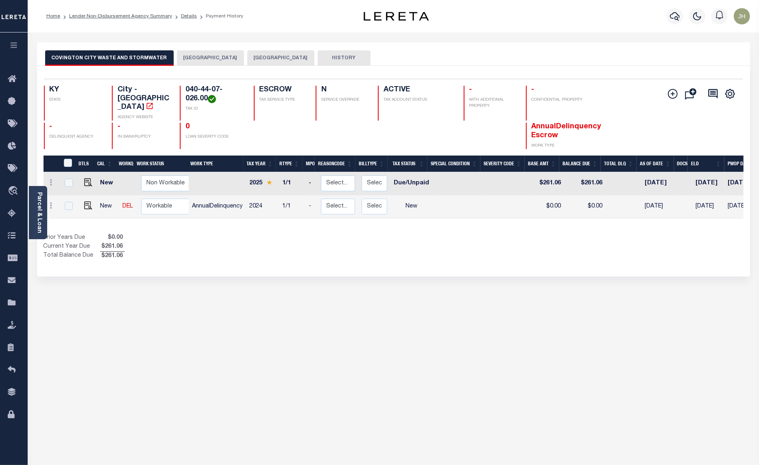
click at [190, 56] on button "[GEOGRAPHIC_DATA]" at bounding box center [210, 57] width 67 height 15
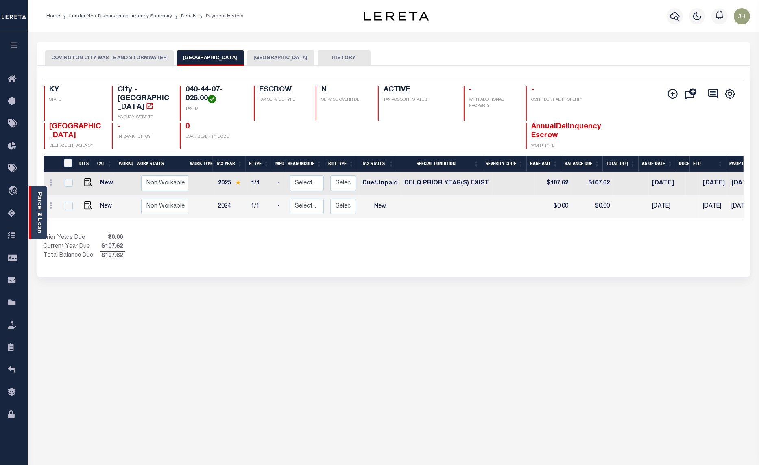
click at [33, 205] on div "Parcel & Loan" at bounding box center [38, 212] width 18 height 53
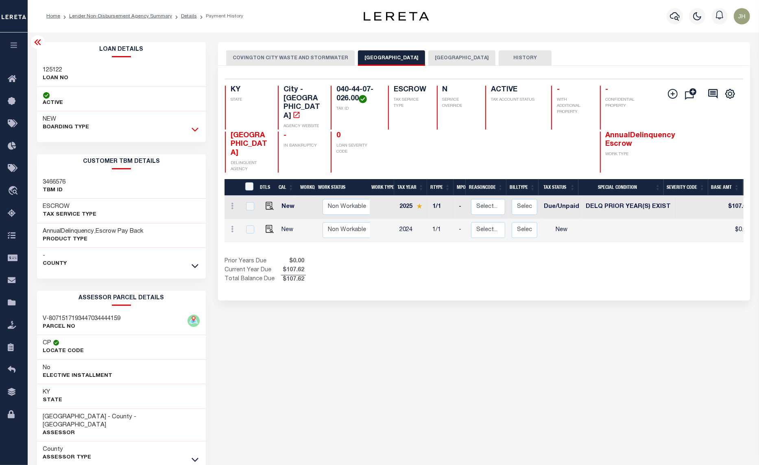
click at [196, 131] on icon at bounding box center [194, 129] width 7 height 9
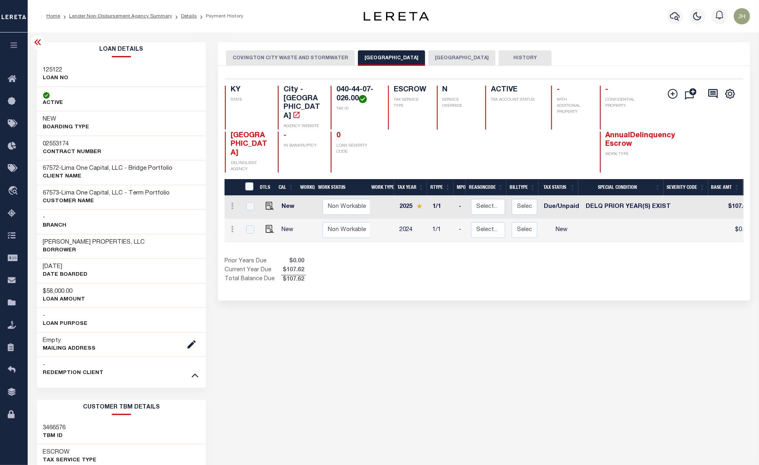
click at [128, 19] on li "Lender Non-Disbursement Agency Summary" at bounding box center [116, 16] width 112 height 7
click at [102, 18] on link "Lender Non-Disbursement Agency Summary" at bounding box center [120, 16] width 103 height 5
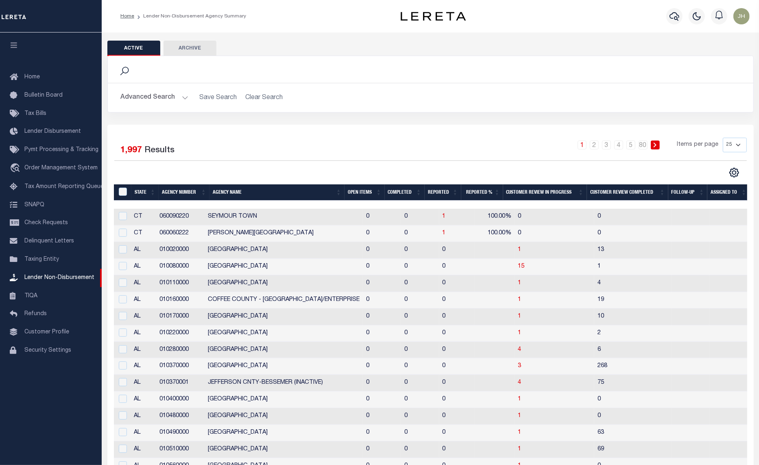
click at [357, 193] on th "Open Items" at bounding box center [364, 193] width 40 height 17
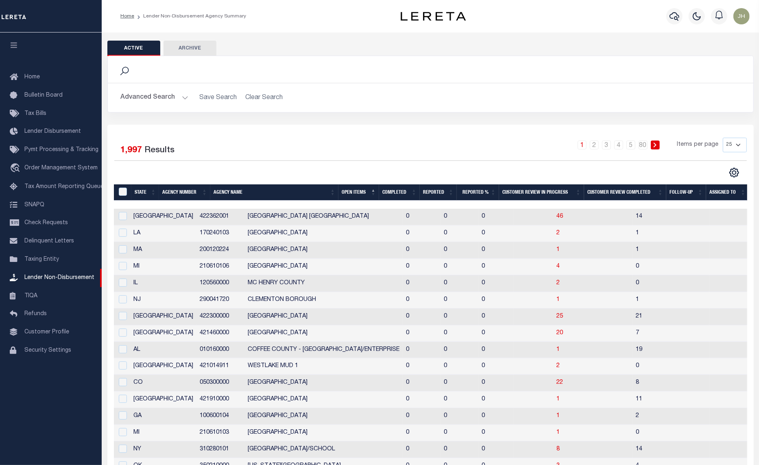
click at [357, 193] on th "Open Items" at bounding box center [358, 193] width 41 height 17
